Goal: Find specific page/section: Find specific page/section

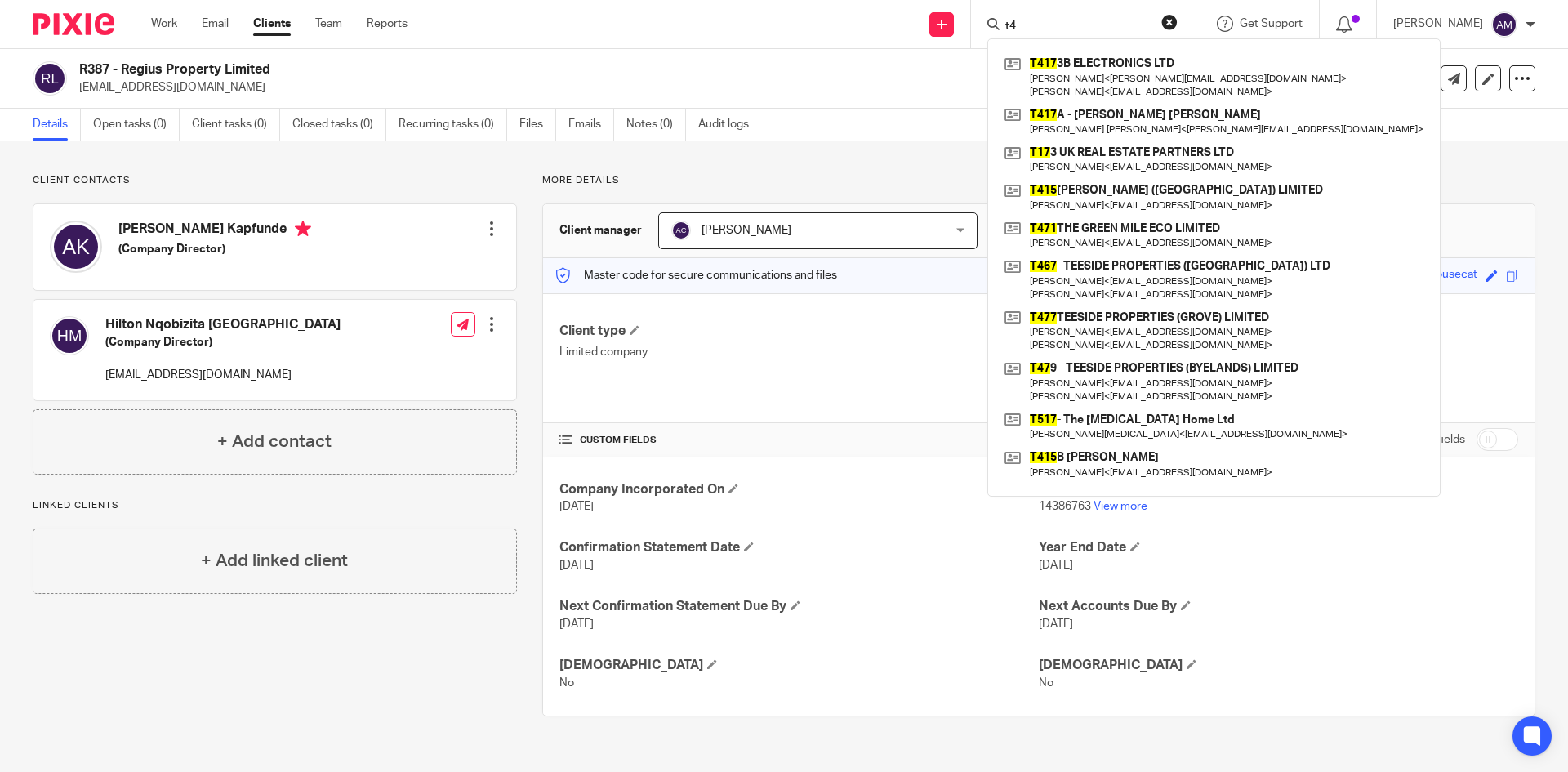
type input "t"
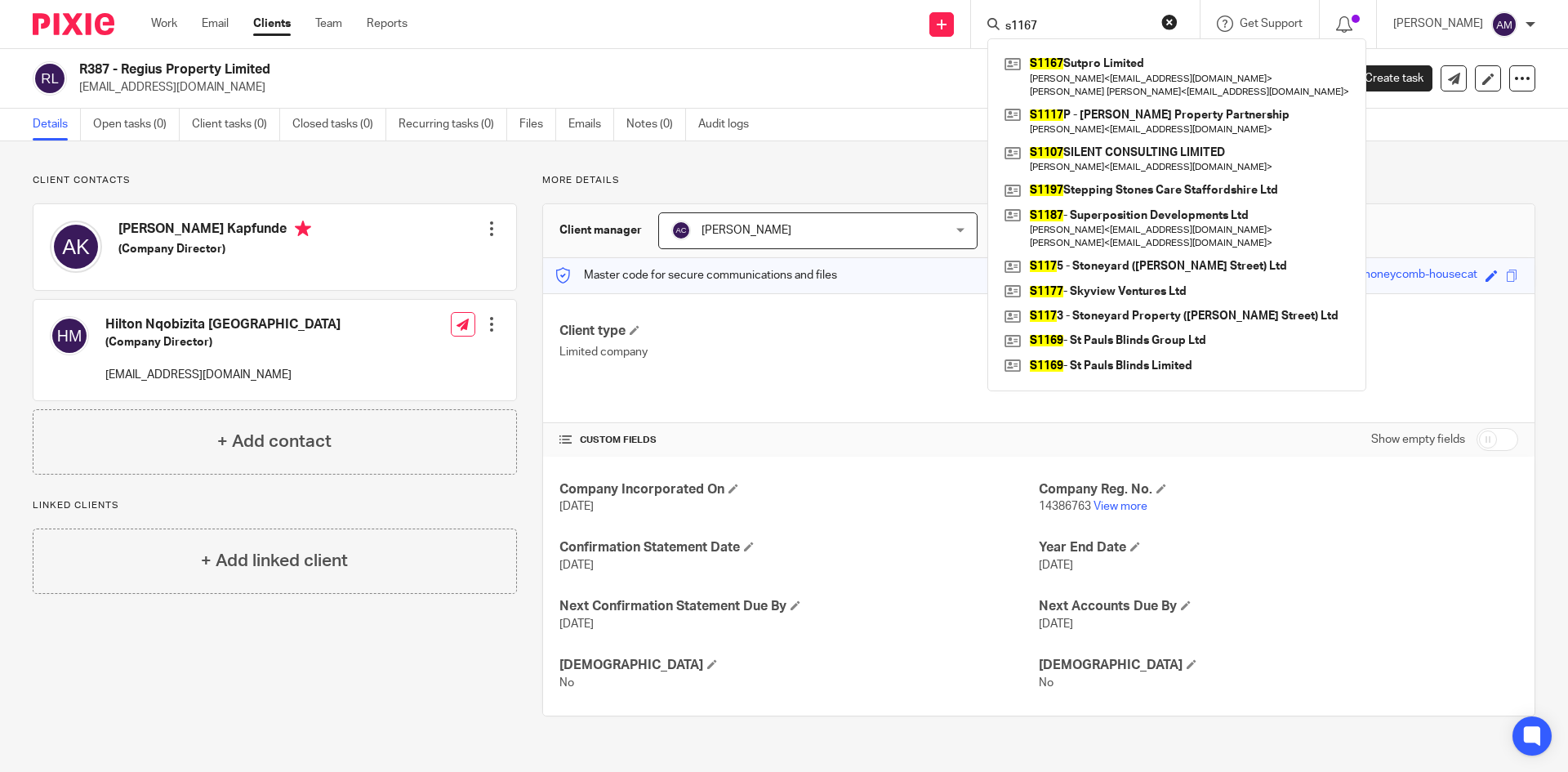
type input "s1167"
drag, startPoint x: 1053, startPoint y: 23, endPoint x: 1013, endPoint y: 18, distance: 40.3
click at [1013, 18] on form "s1167" at bounding box center [1091, 24] width 174 height 20
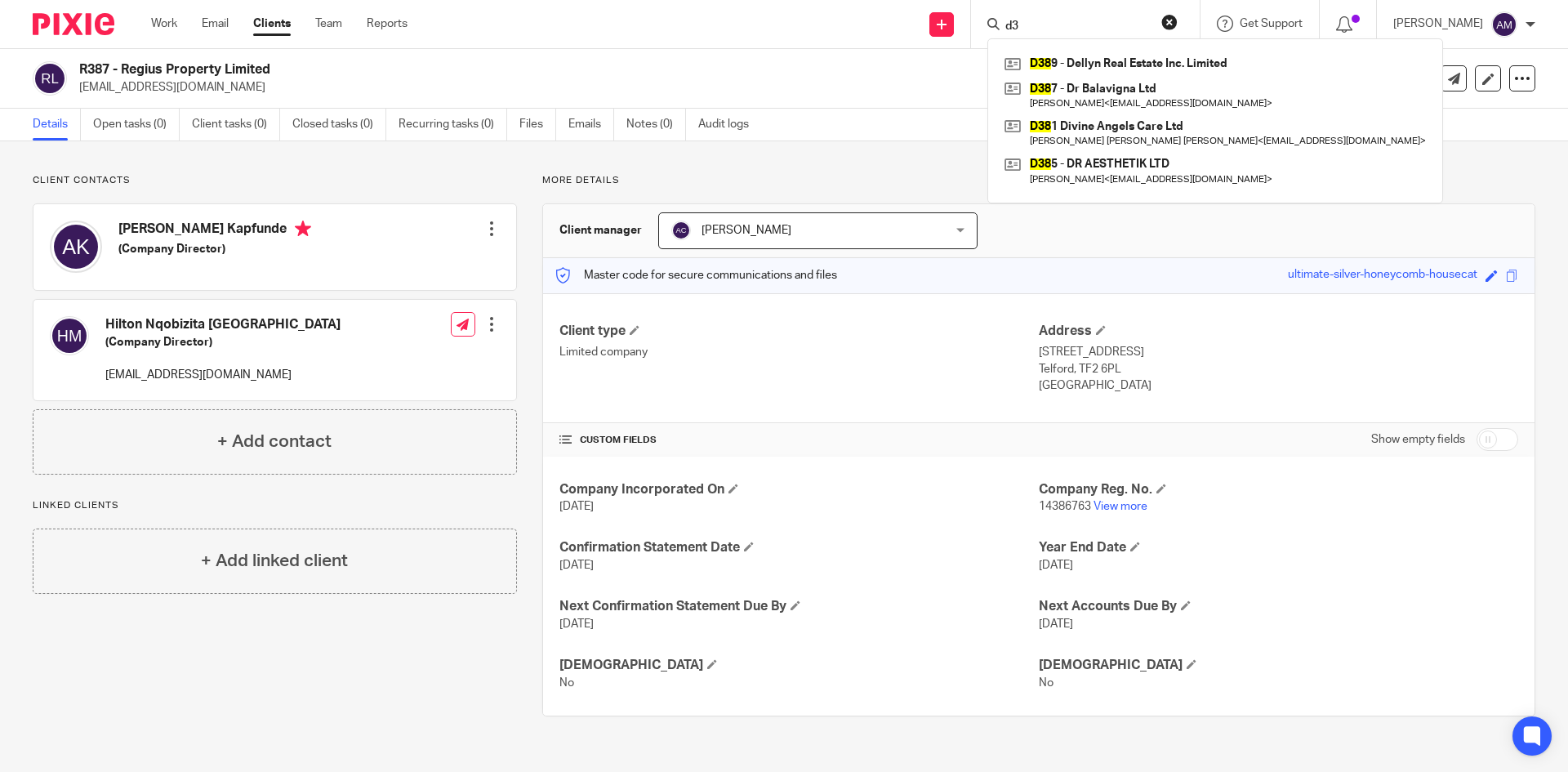
type input "d"
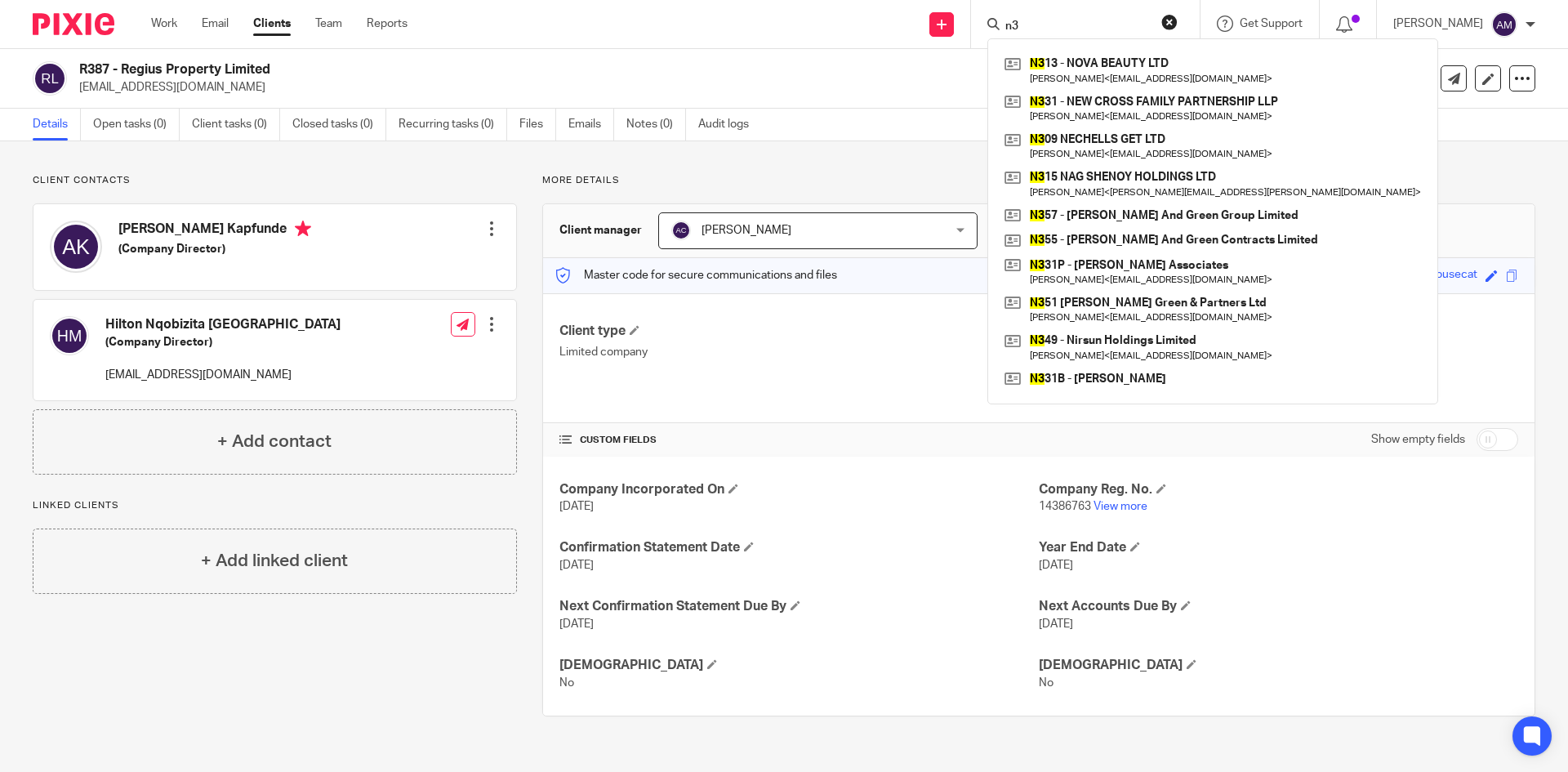
type input "n"
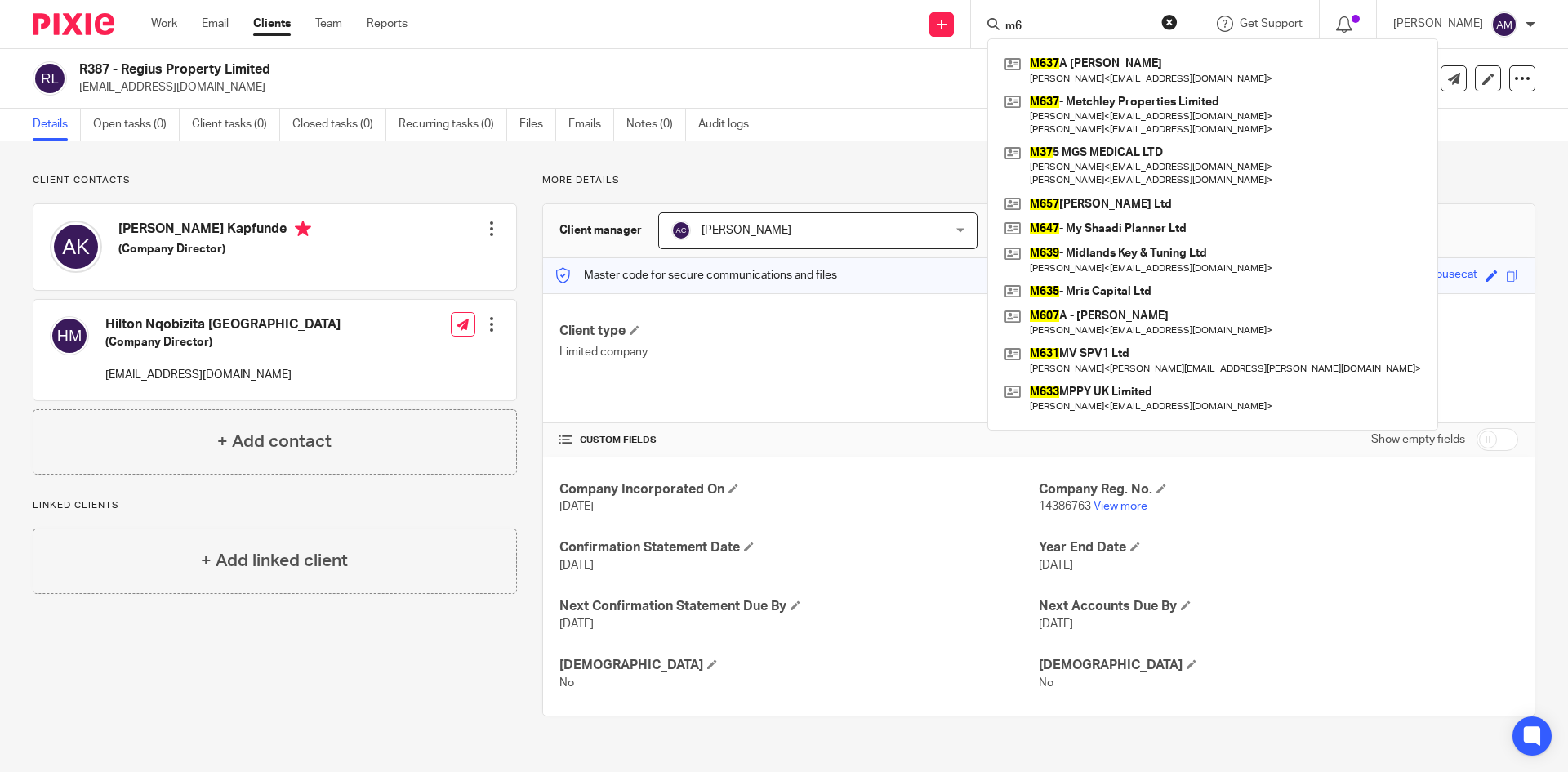
type input "m"
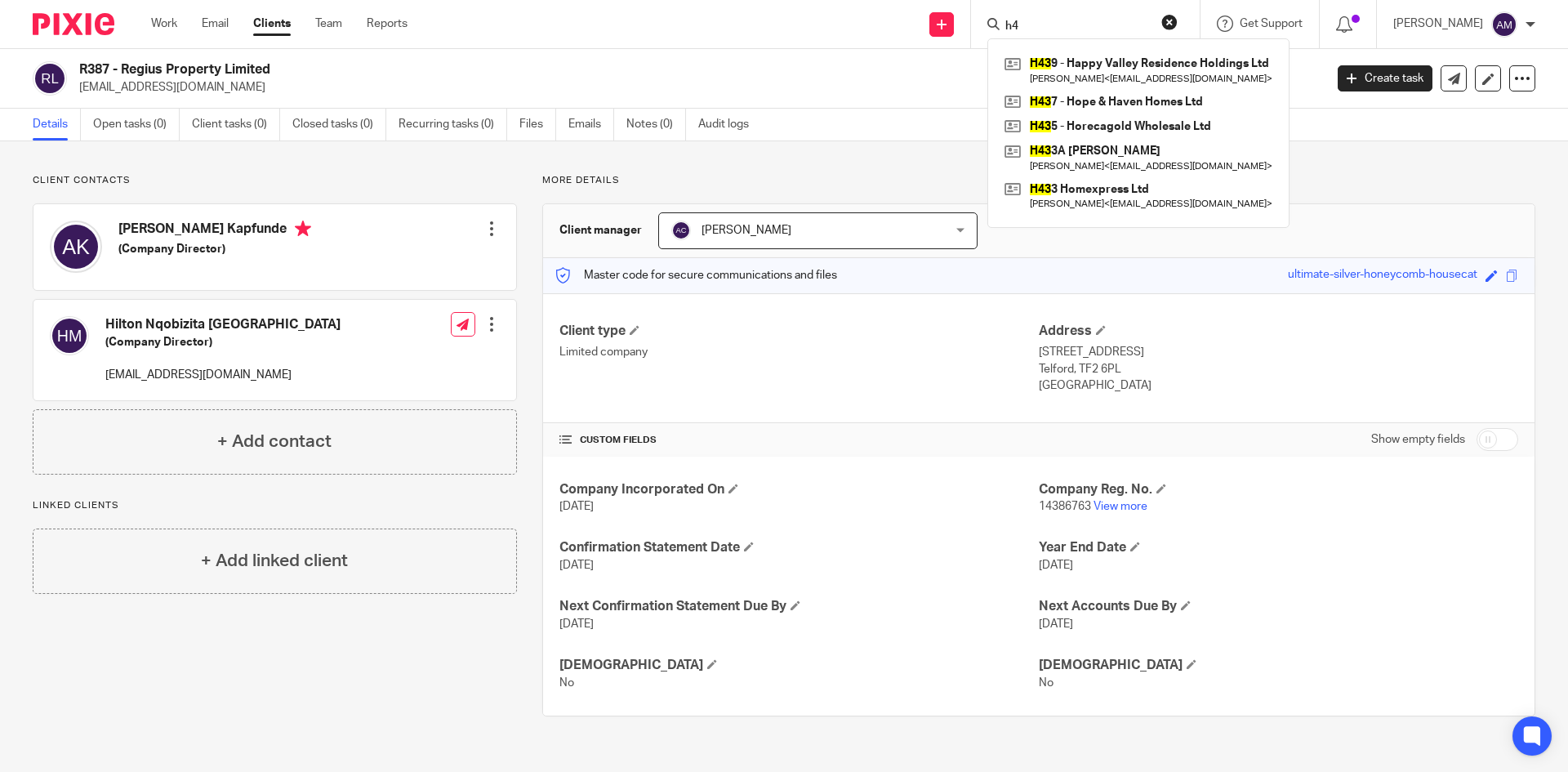
type input "h"
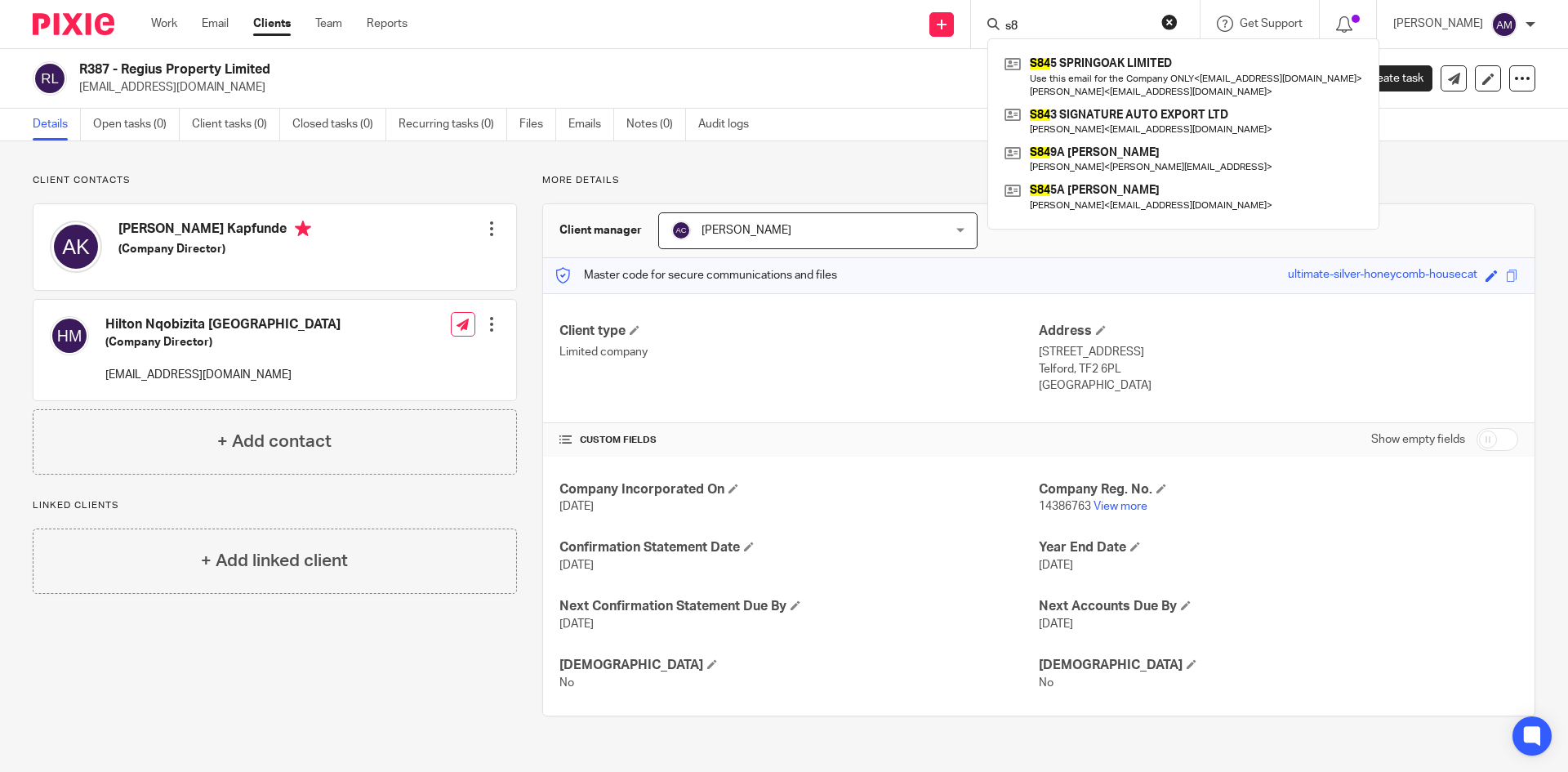
type input "s"
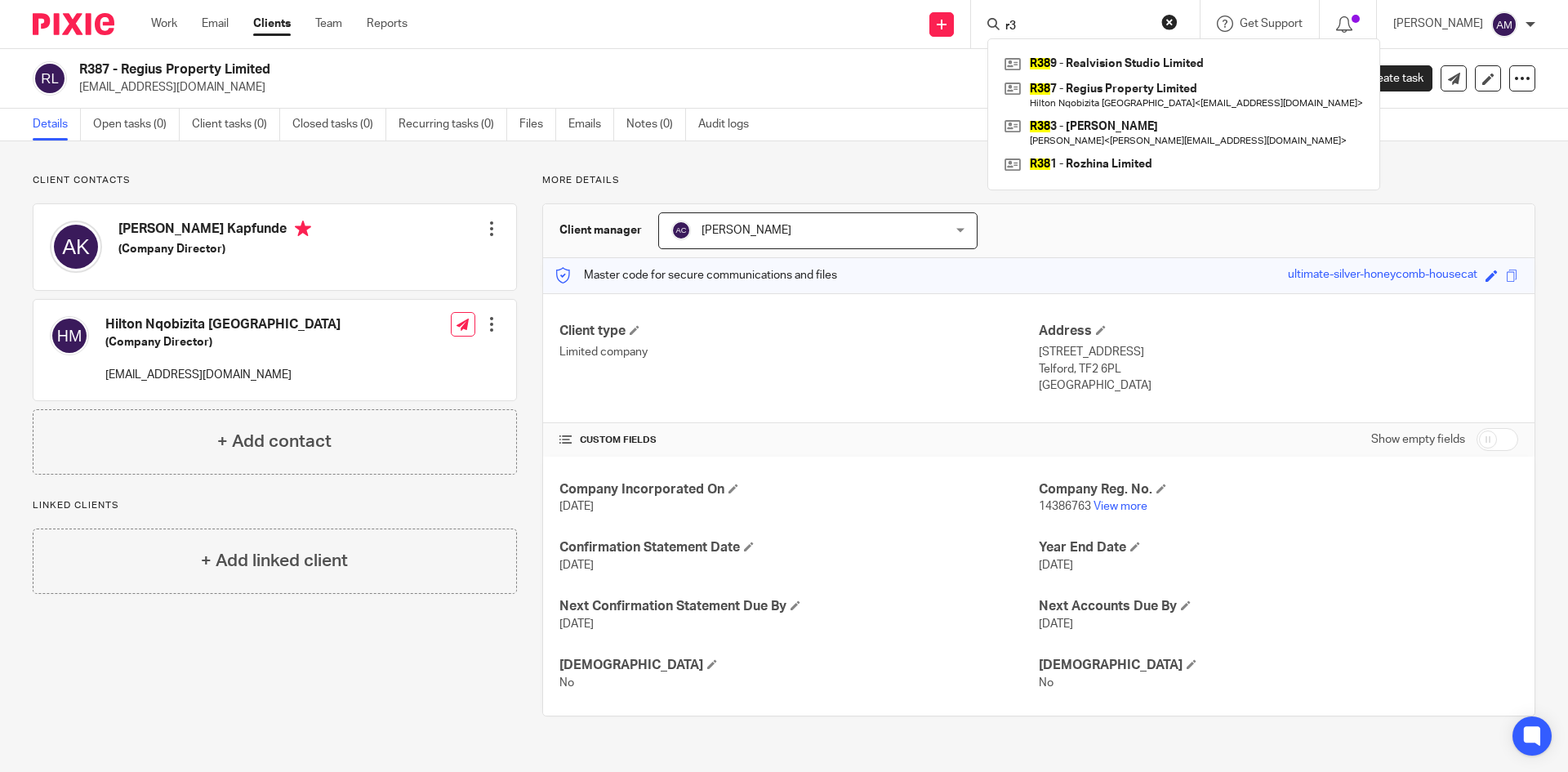
type input "r"
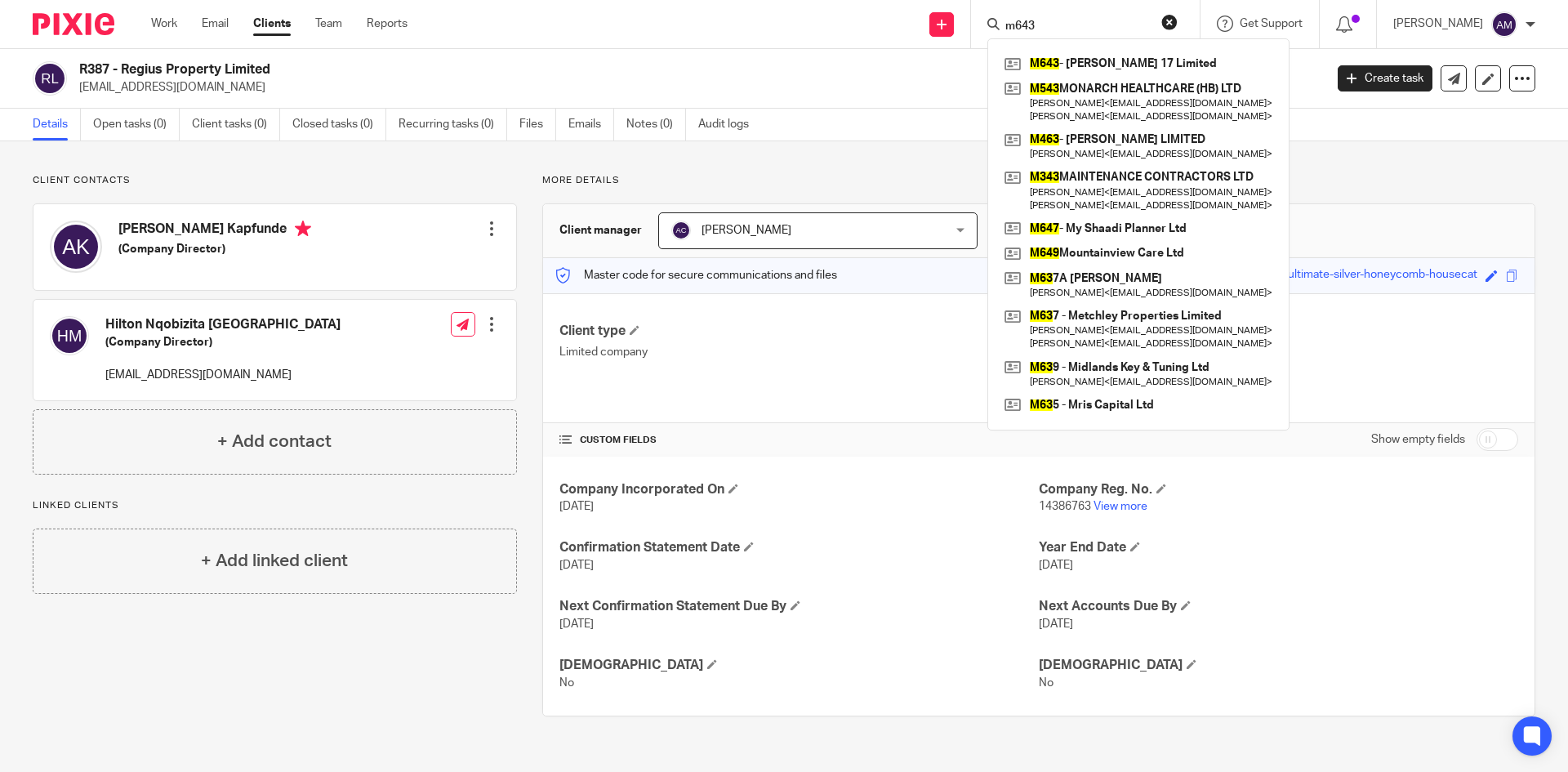
type input "m643"
drag, startPoint x: 1046, startPoint y: 26, endPoint x: 999, endPoint y: 25, distance: 47.0
click at [999, 25] on div "m643" at bounding box center [1082, 24] width 190 height 20
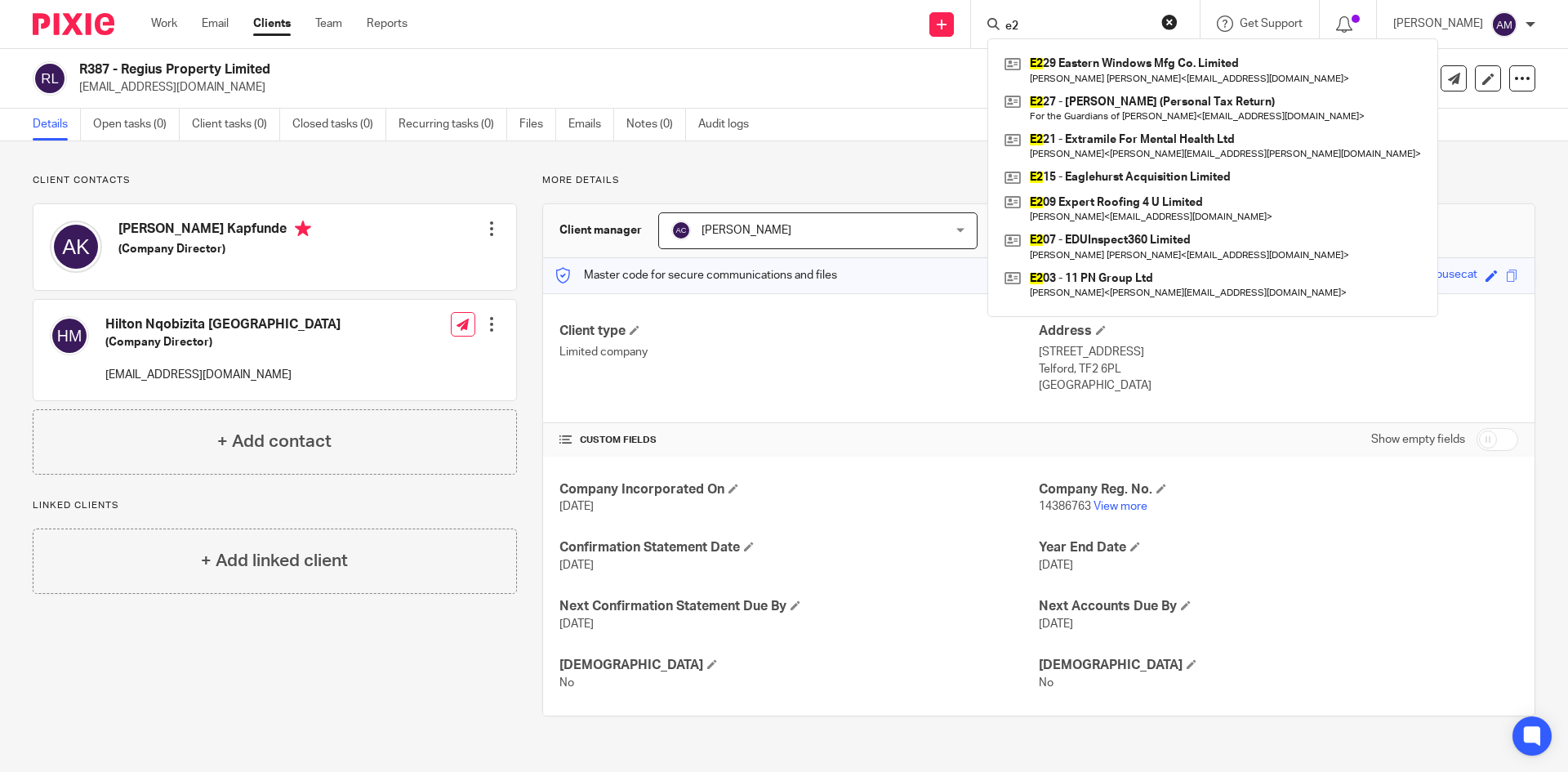
type input "e"
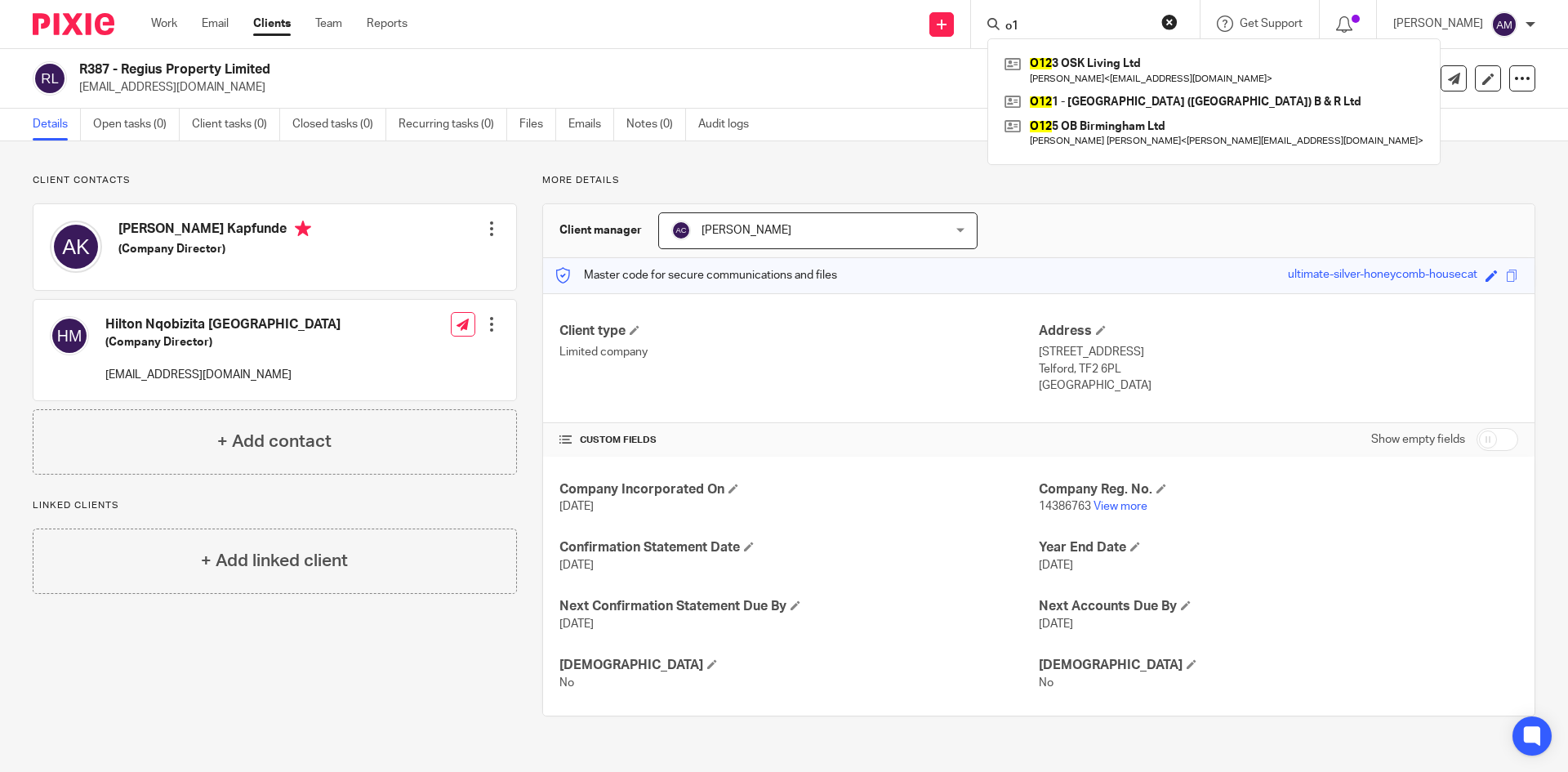
type input "o"
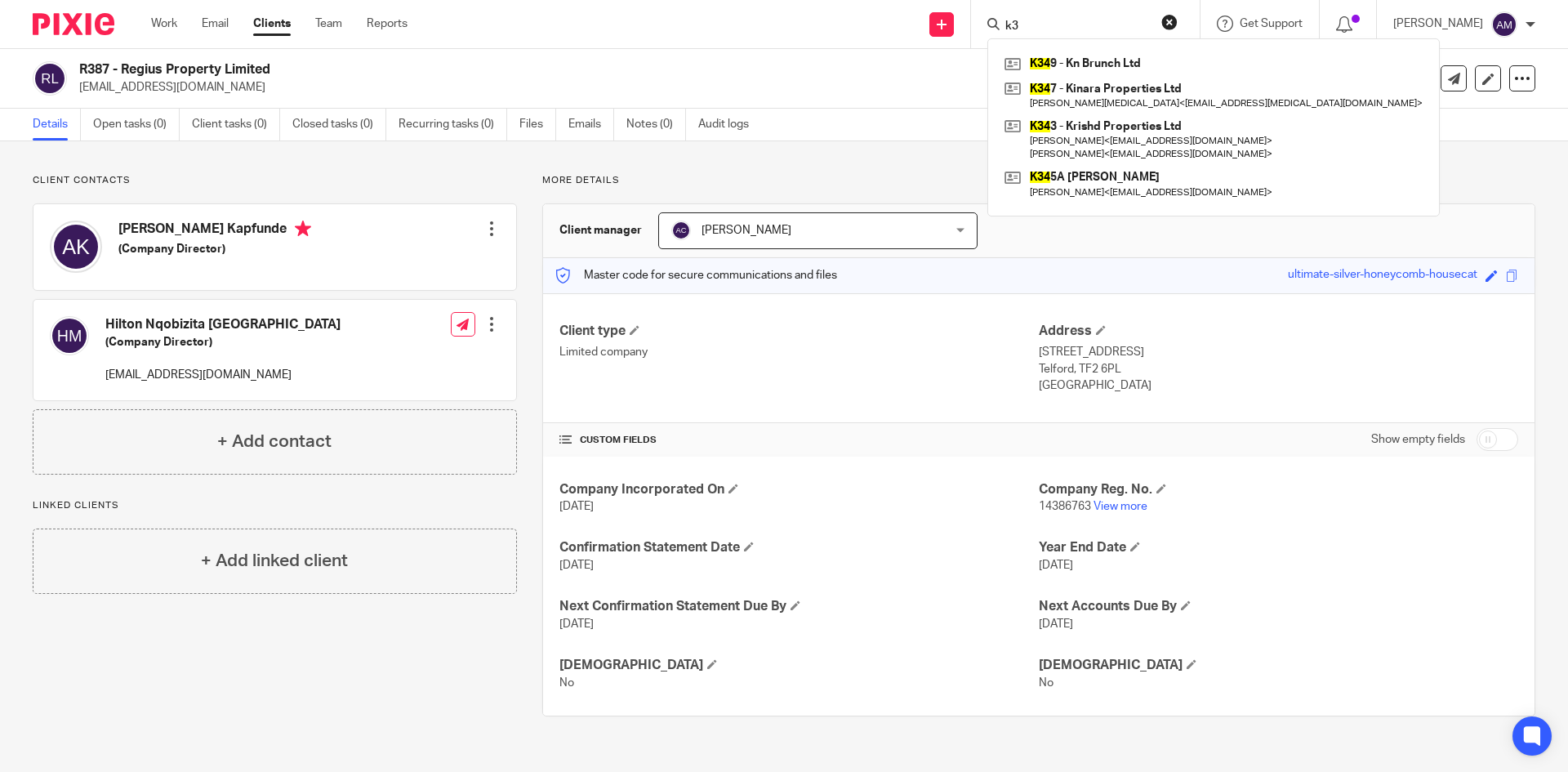
type input "k"
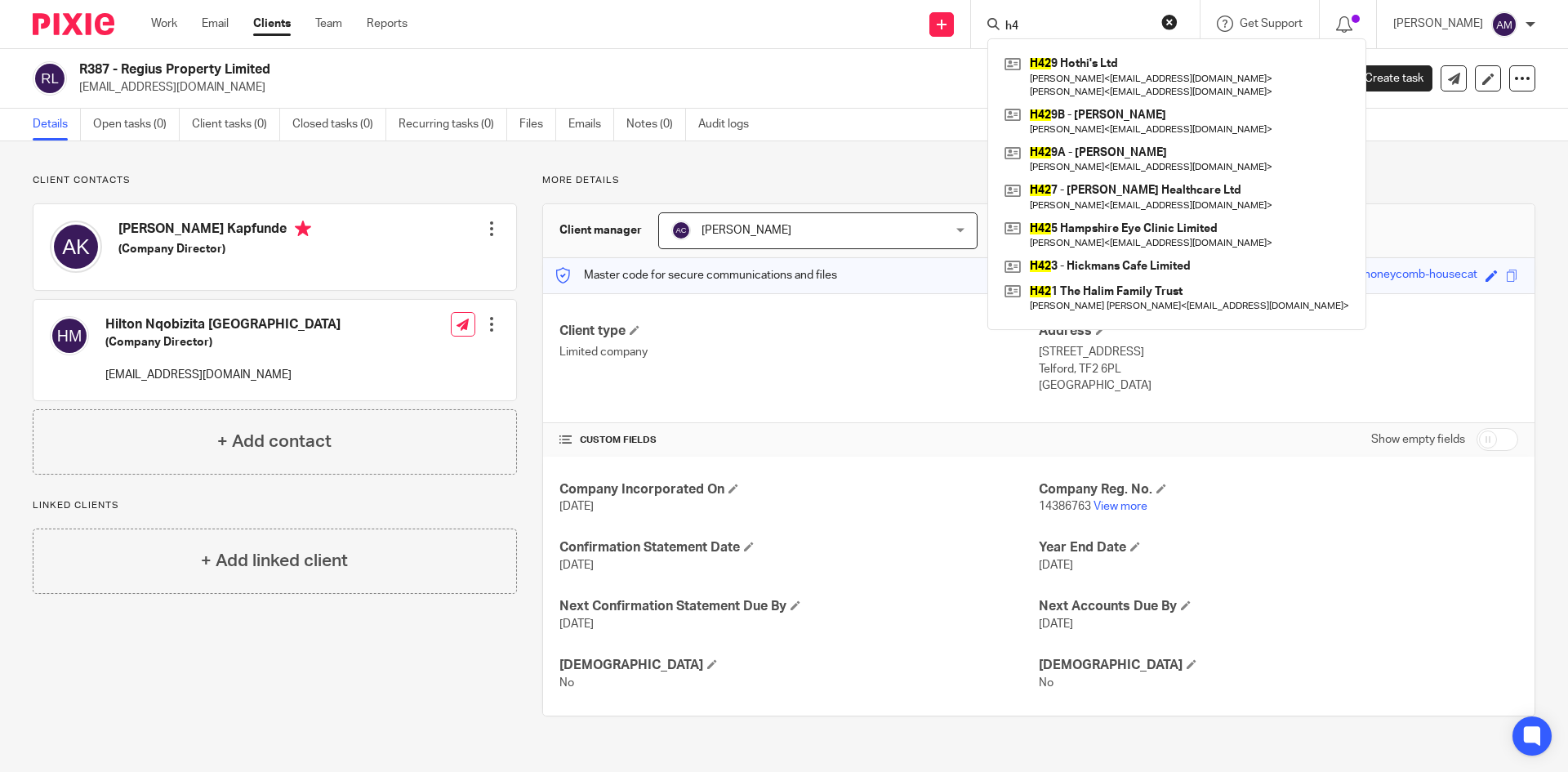
type input "h"
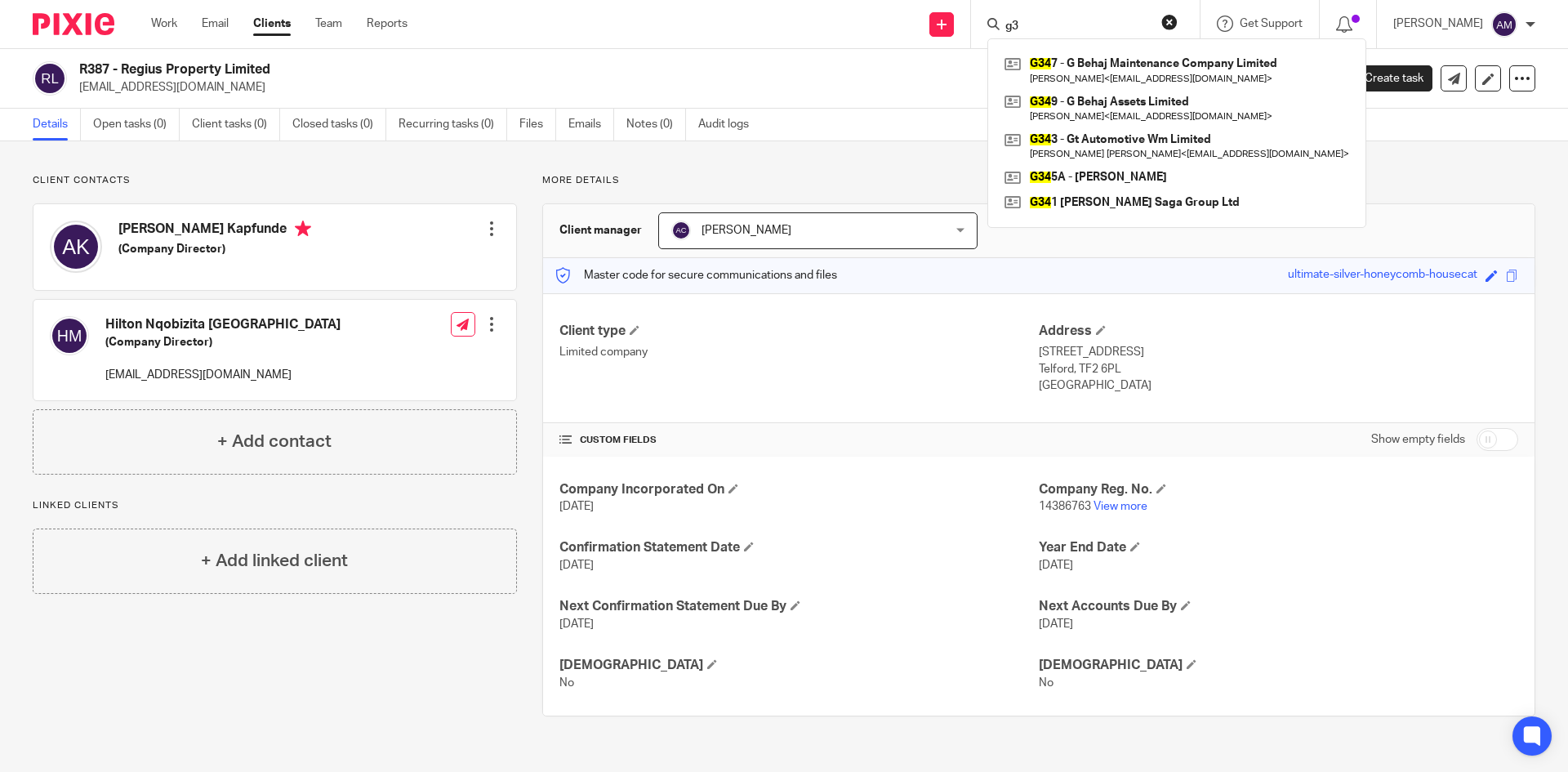
type input "g"
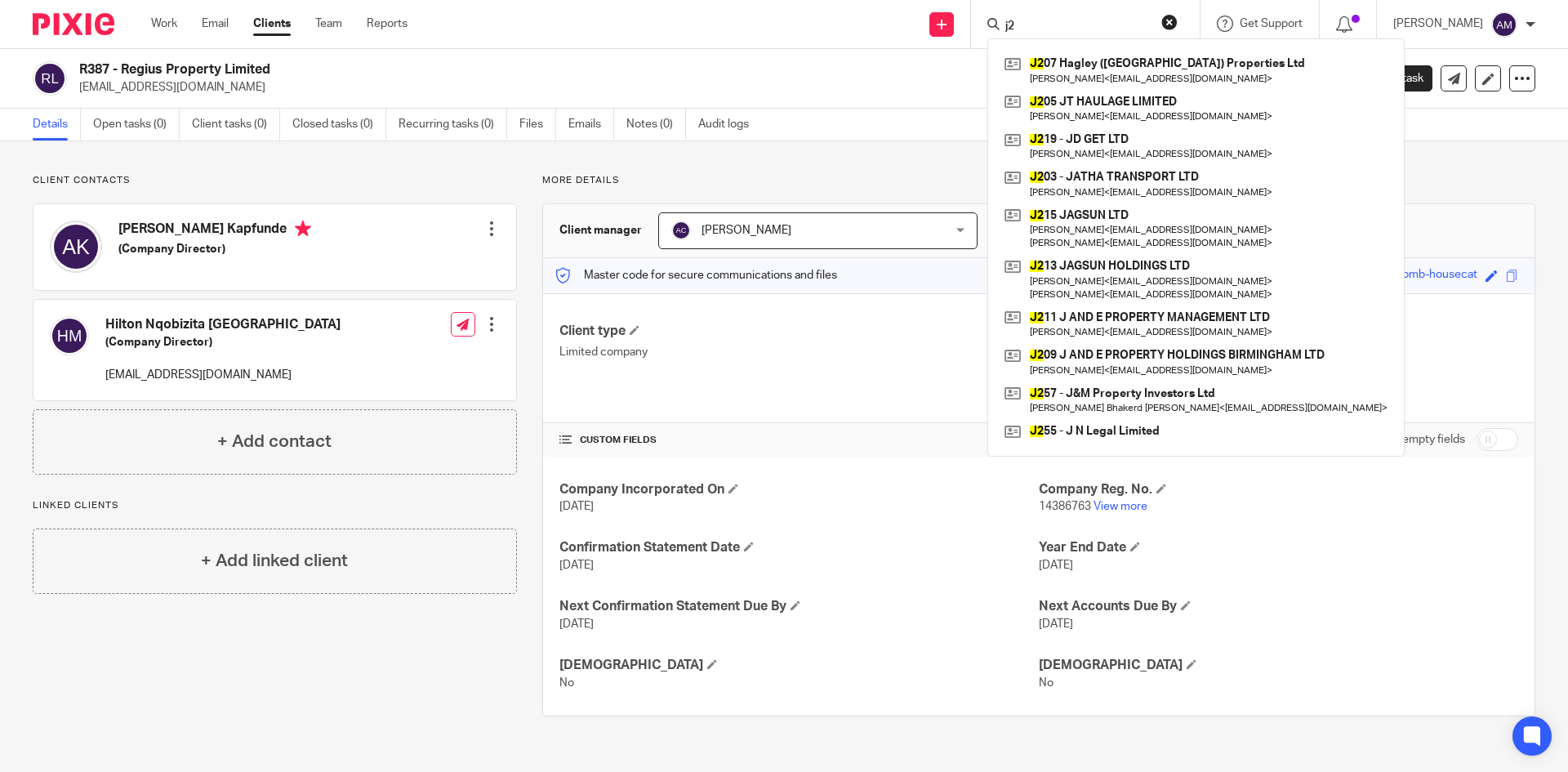
type input "j"
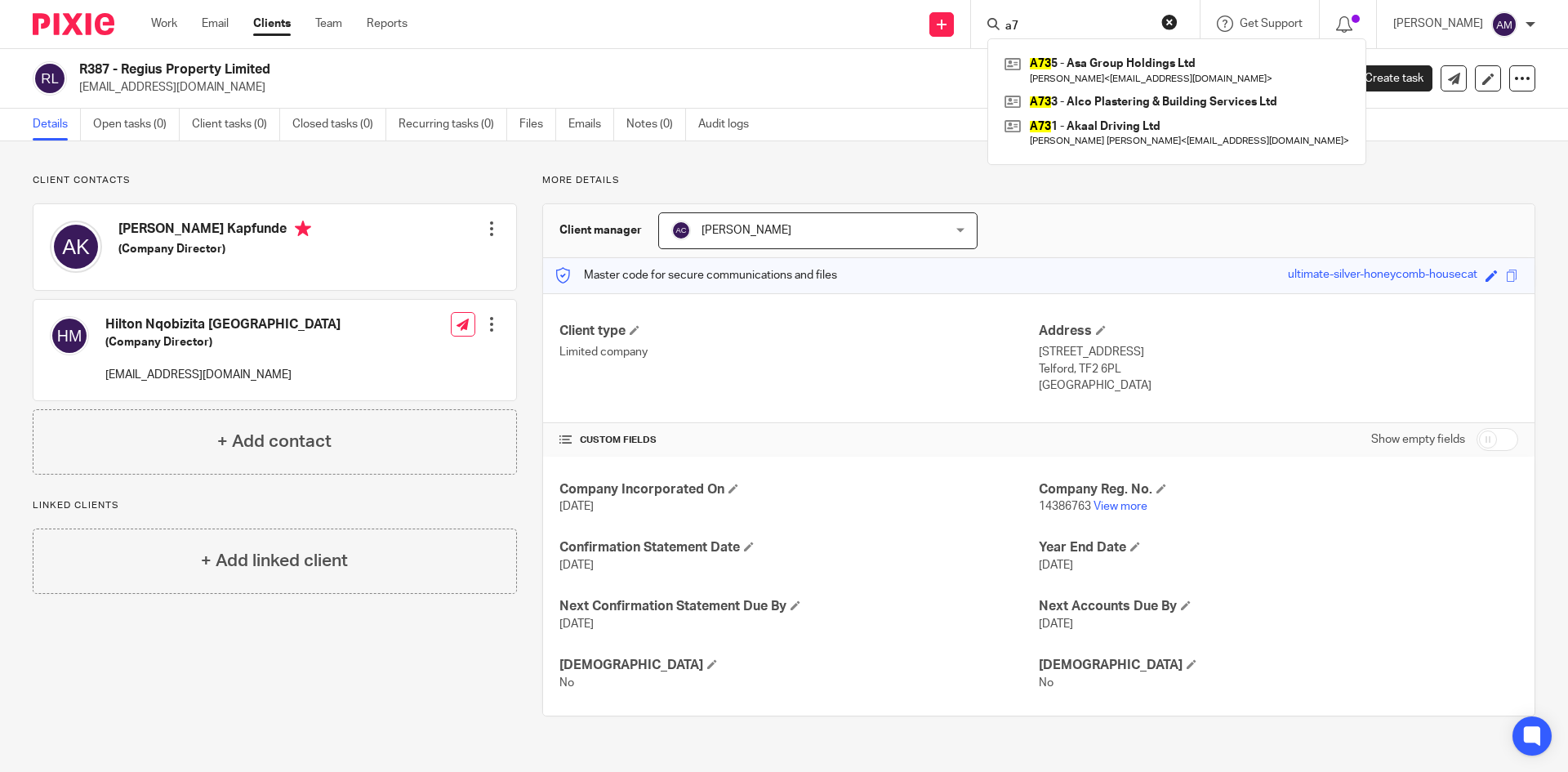
type input "a"
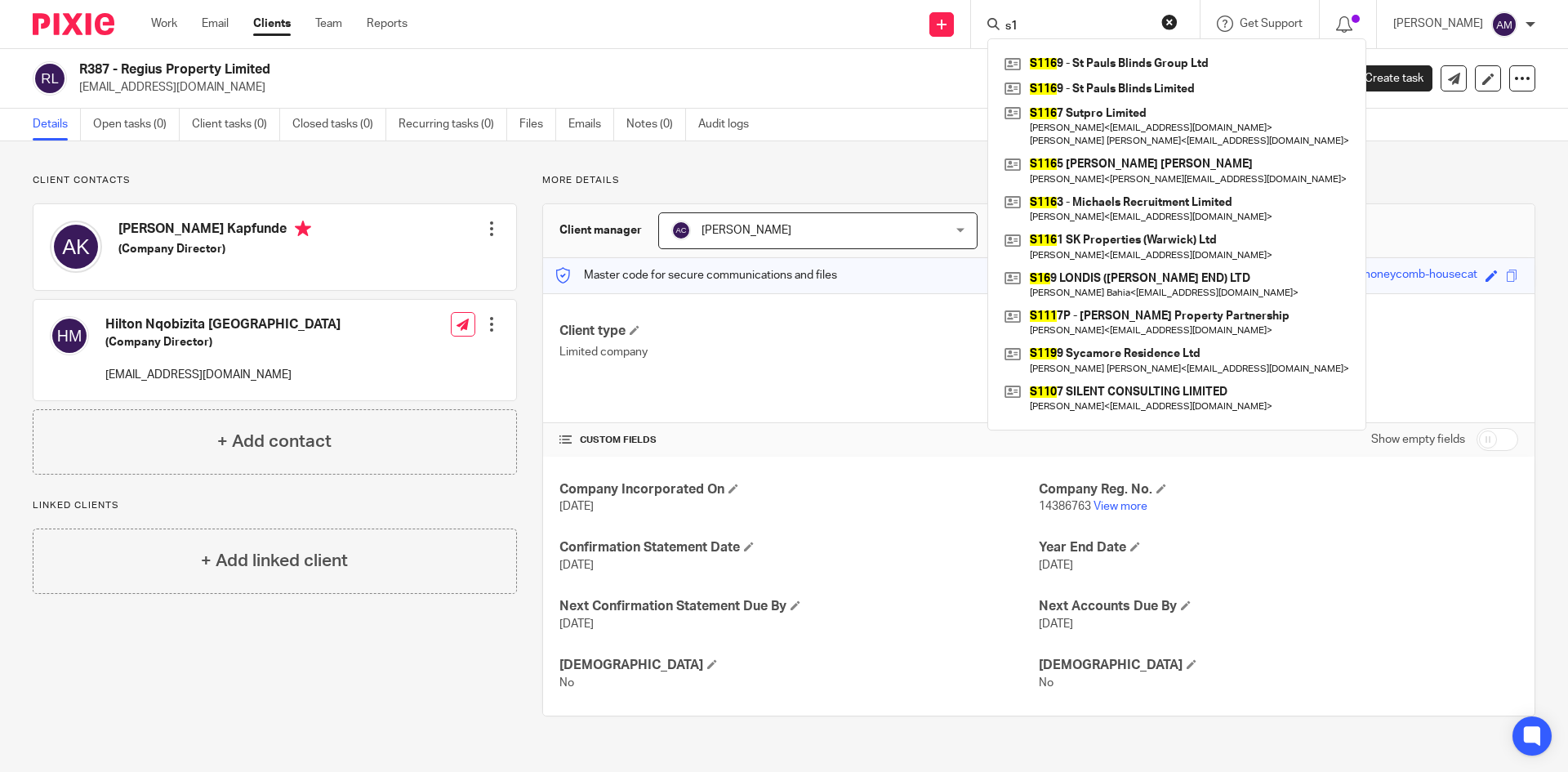
type input "s"
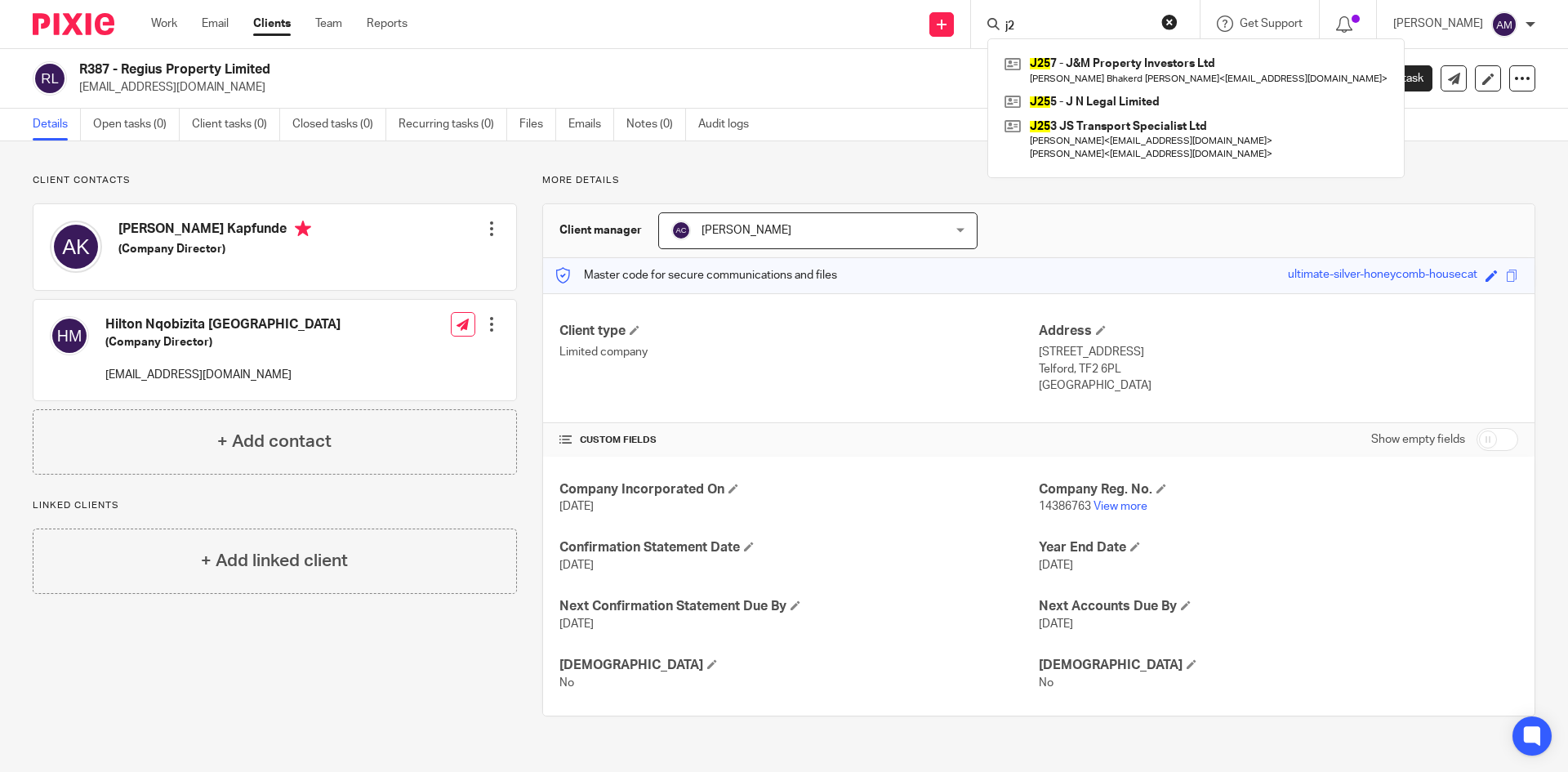
type input "j"
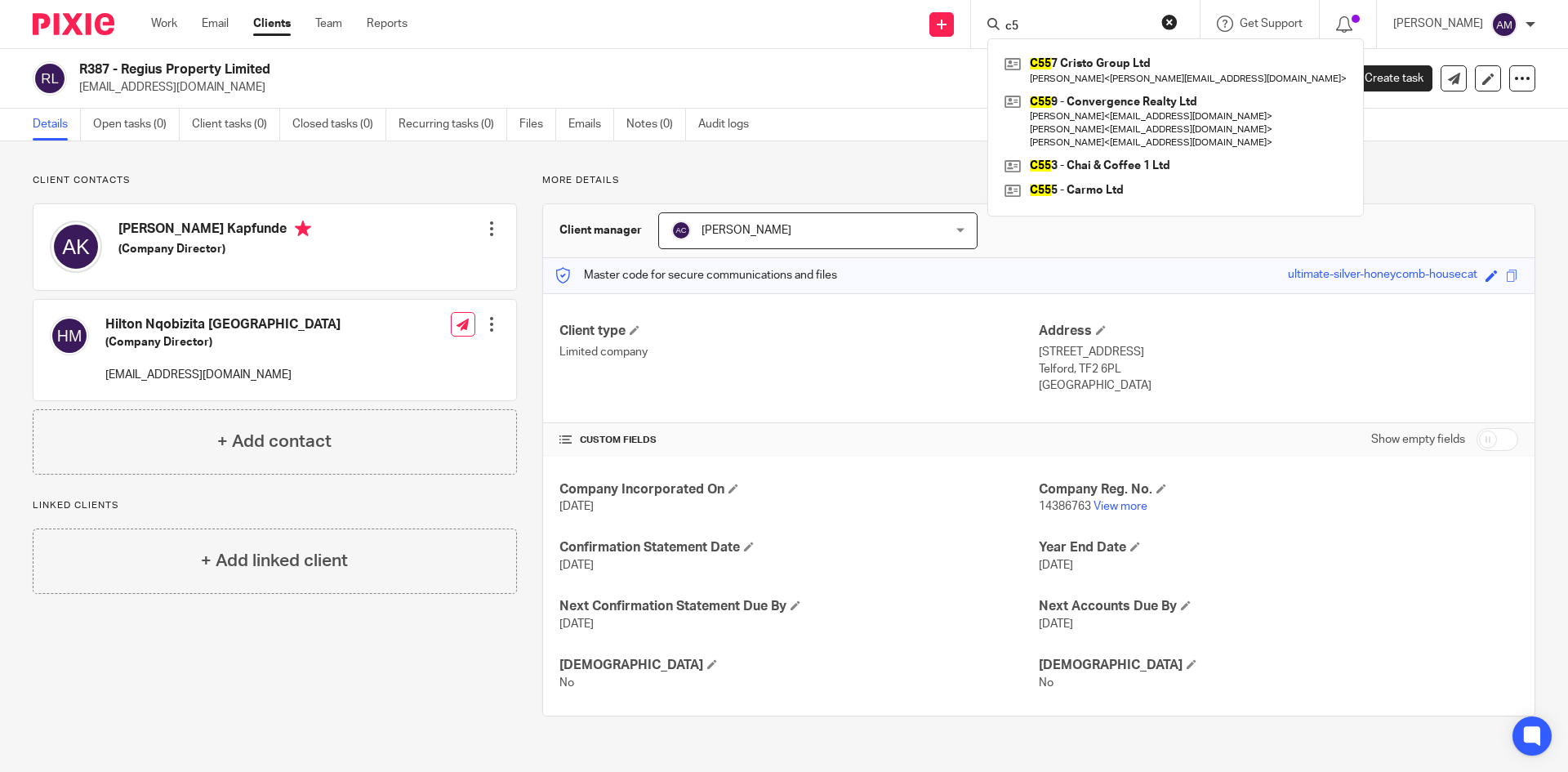
type input "c"
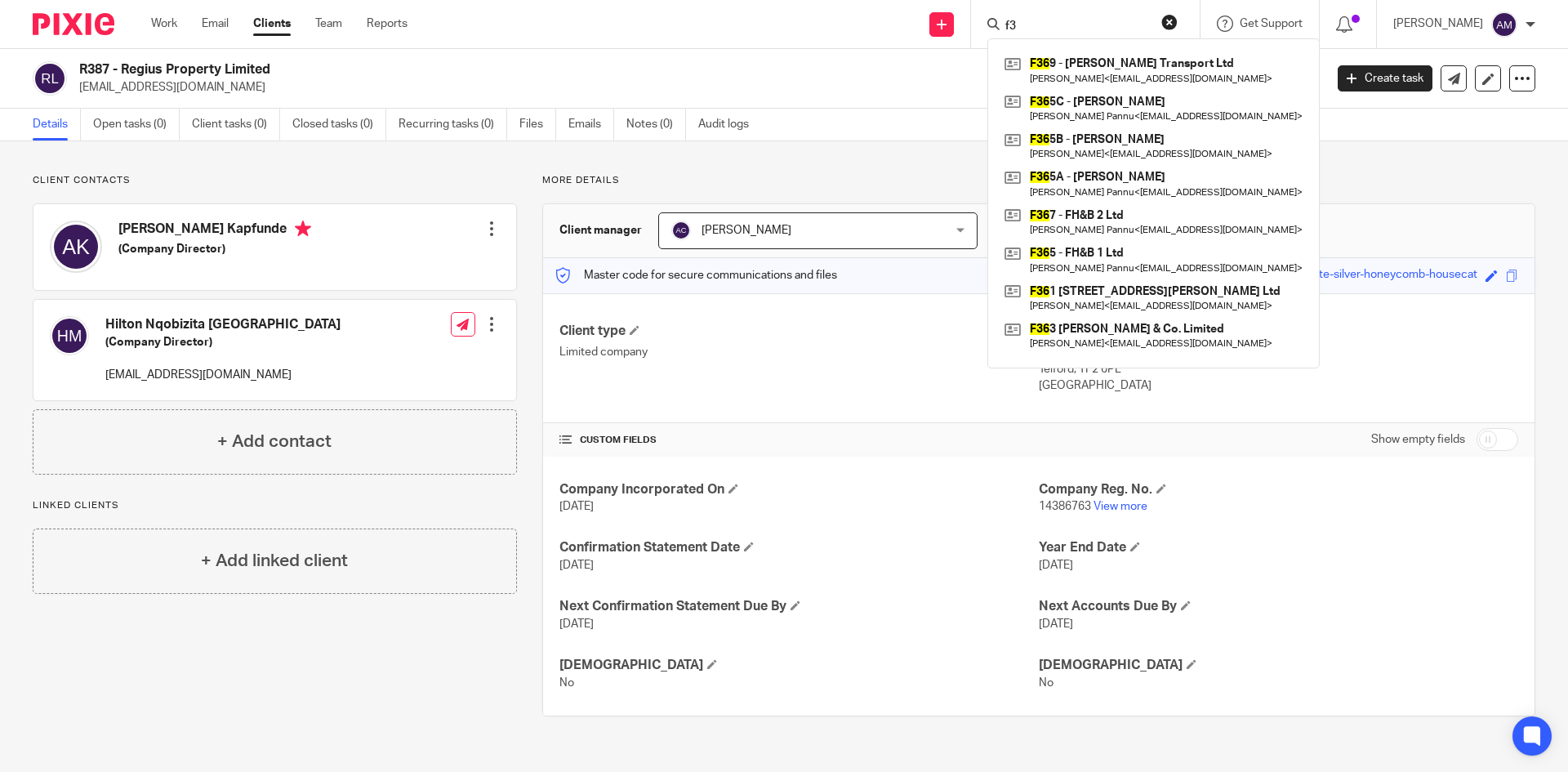
type input "f"
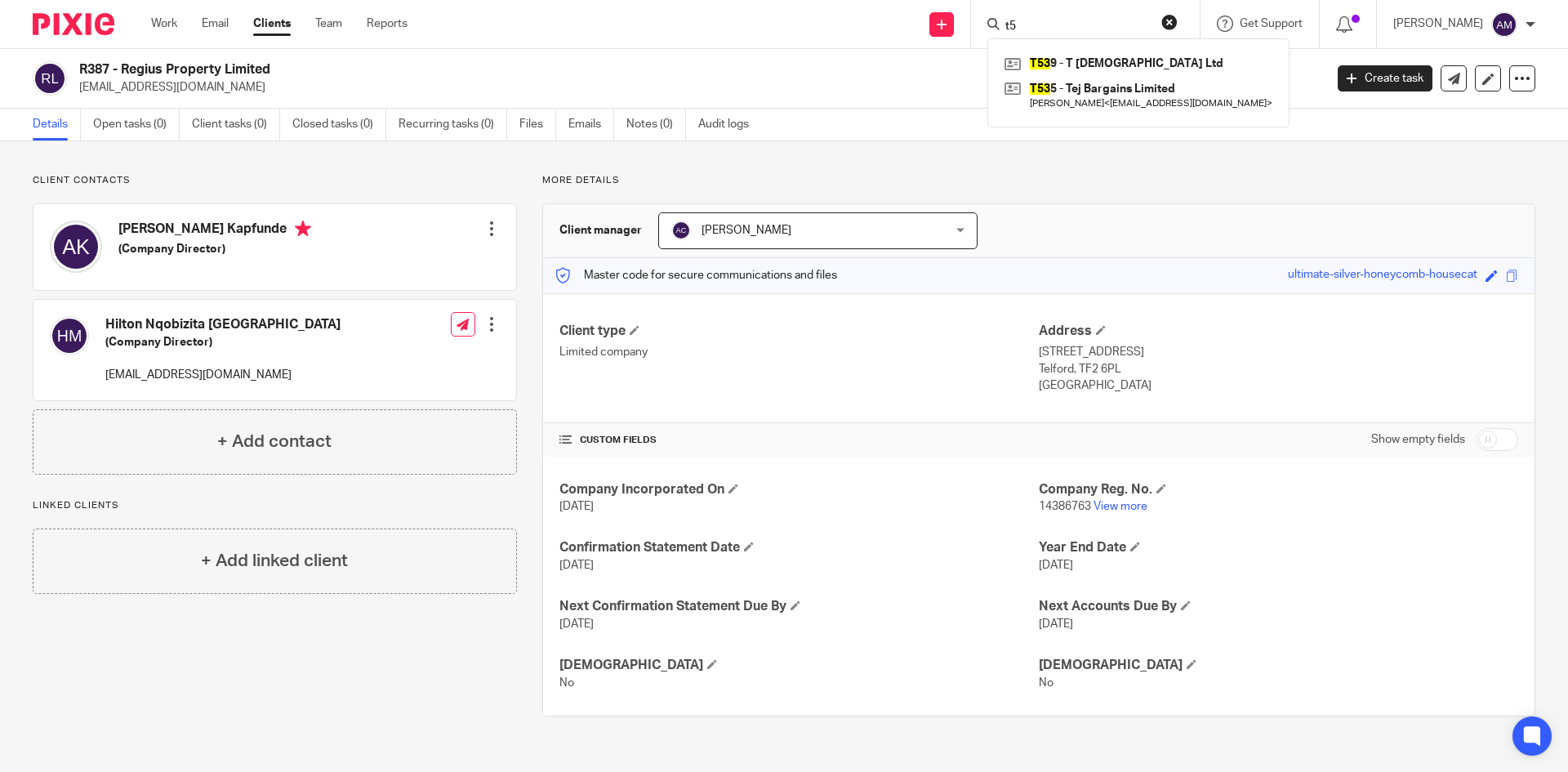
type input "t"
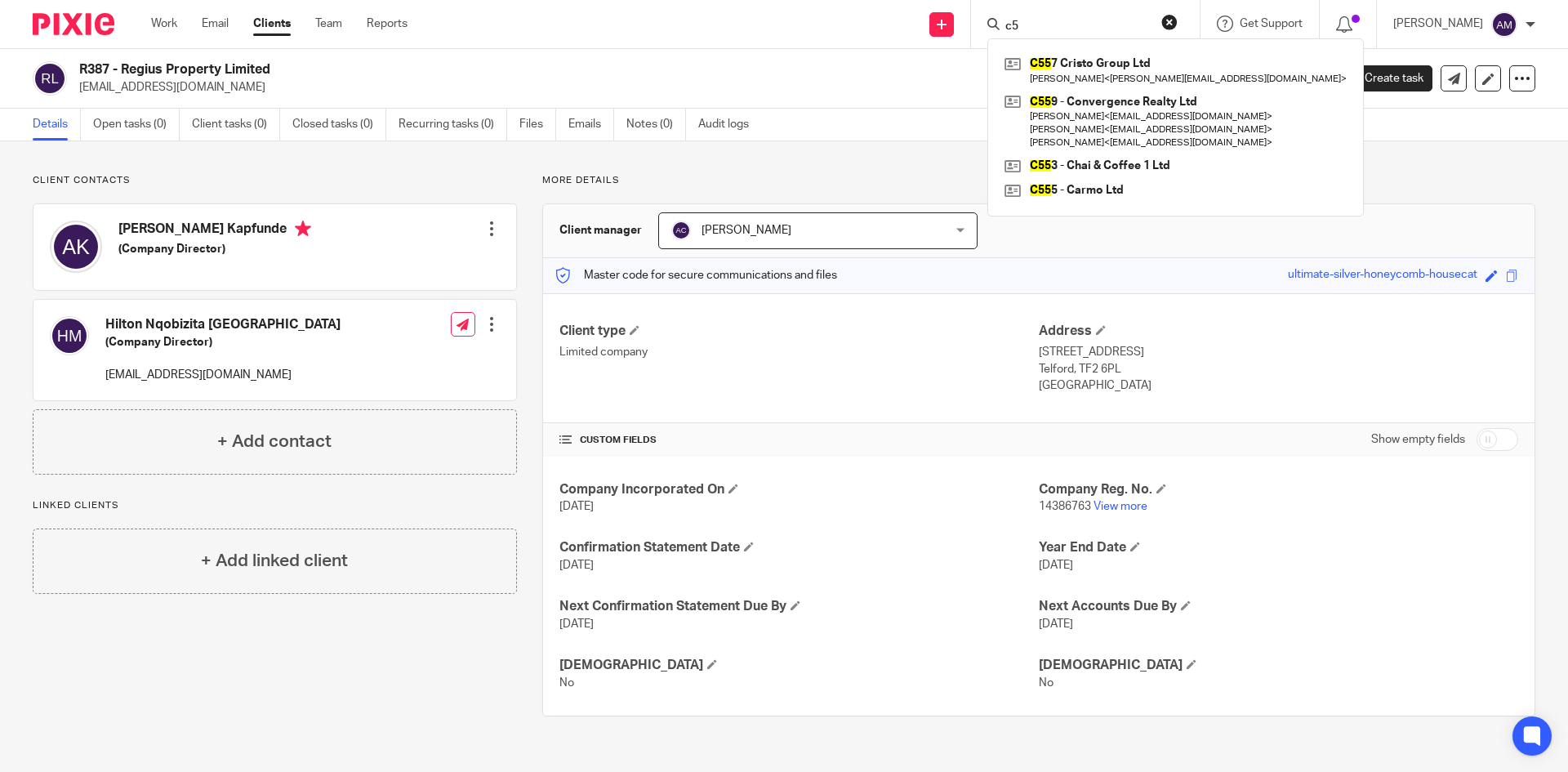
type input "c"
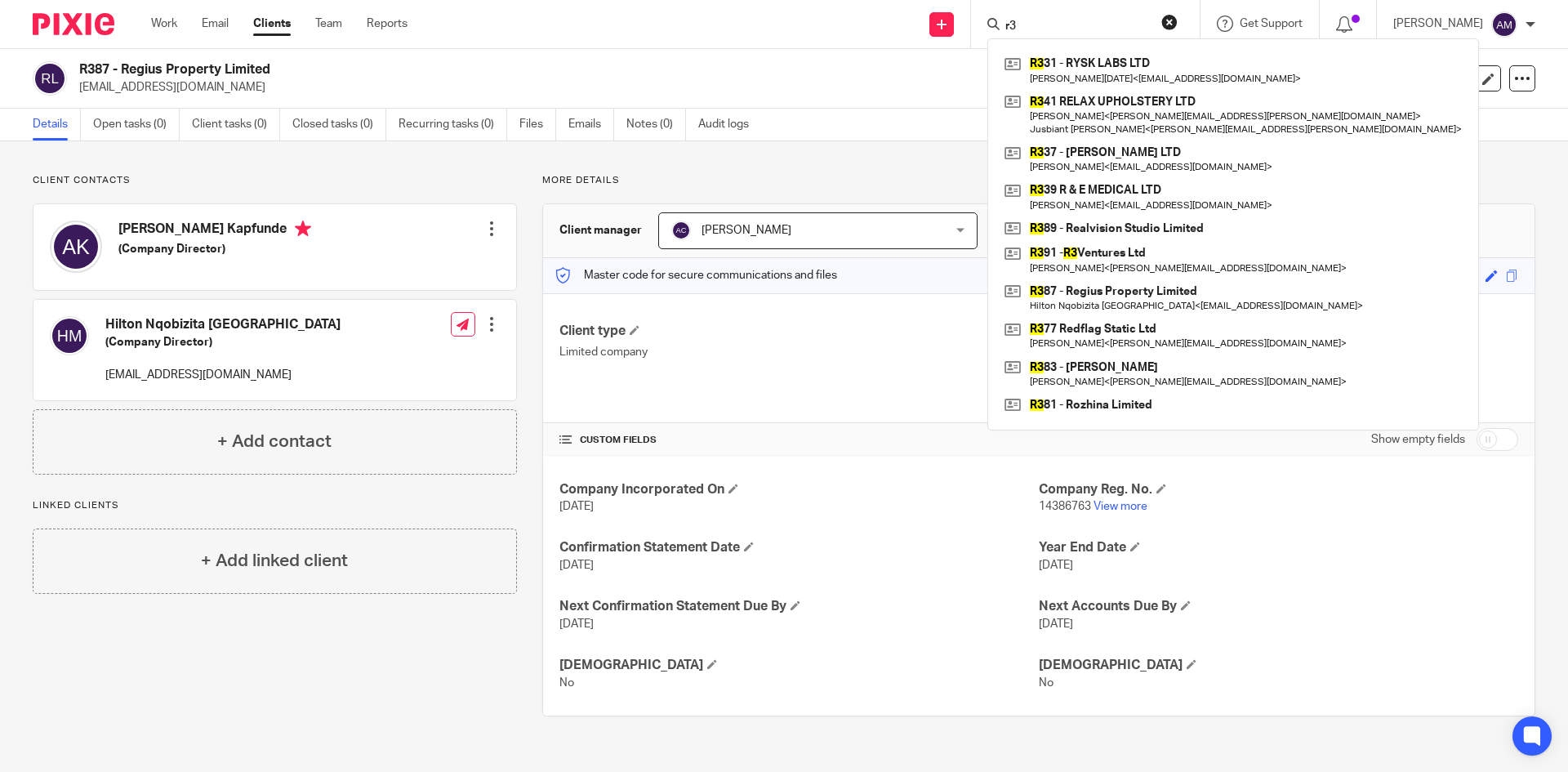
type input "r"
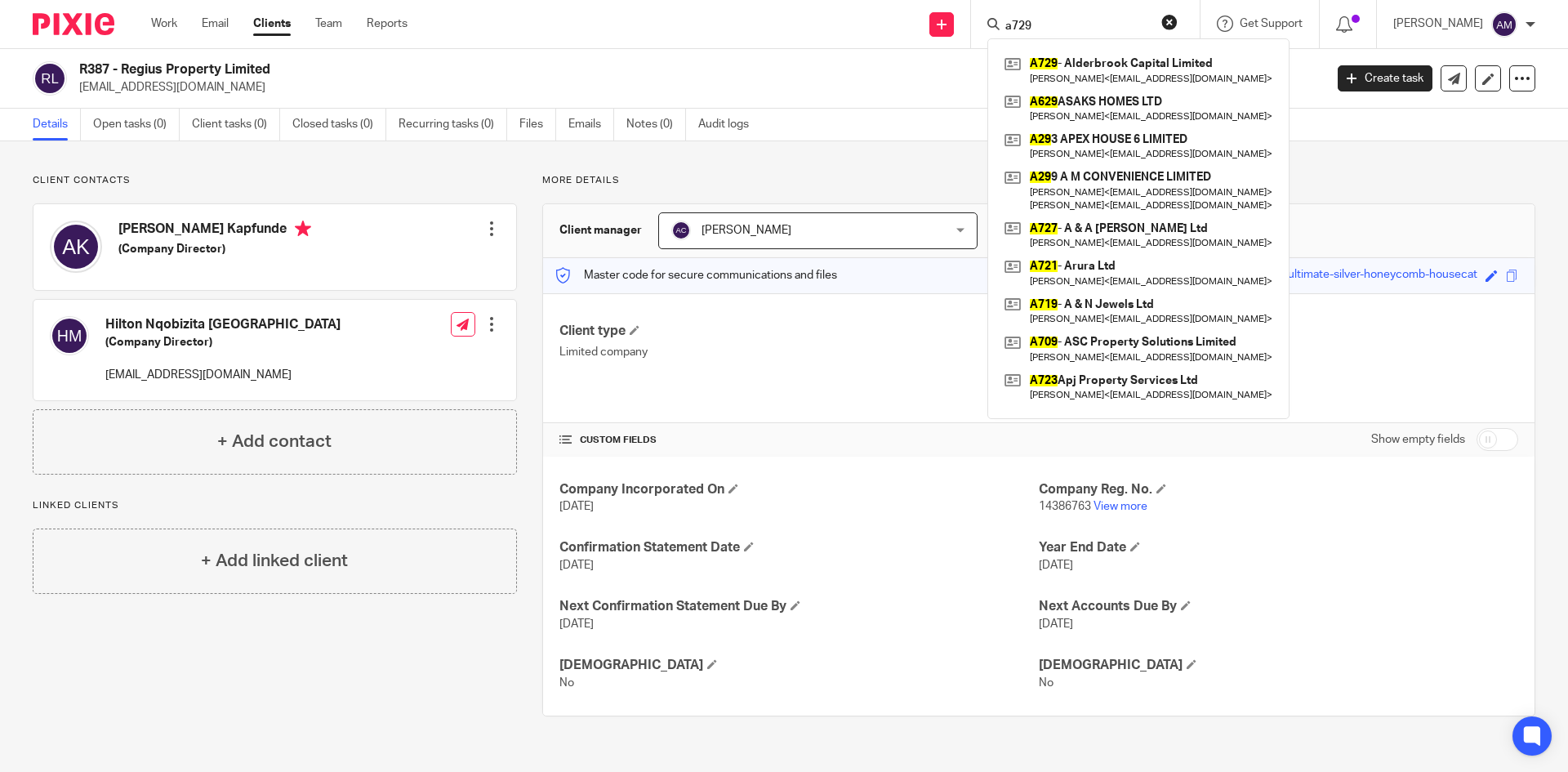
type input "a729"
